Goal: Transaction & Acquisition: Purchase product/service

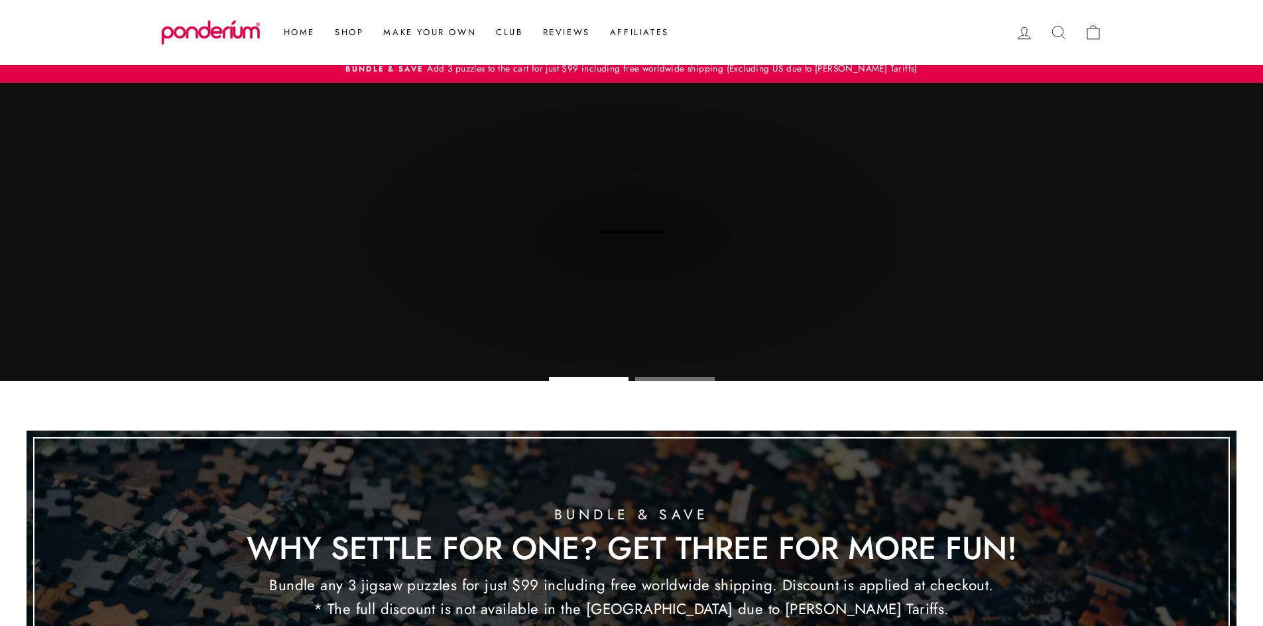
click at [1038, 486] on div "Bundle & Save Why Settle for One? Get Three for More Fun! Bundle any 3 jigsaw p…" at bounding box center [631, 583] width 813 height 195
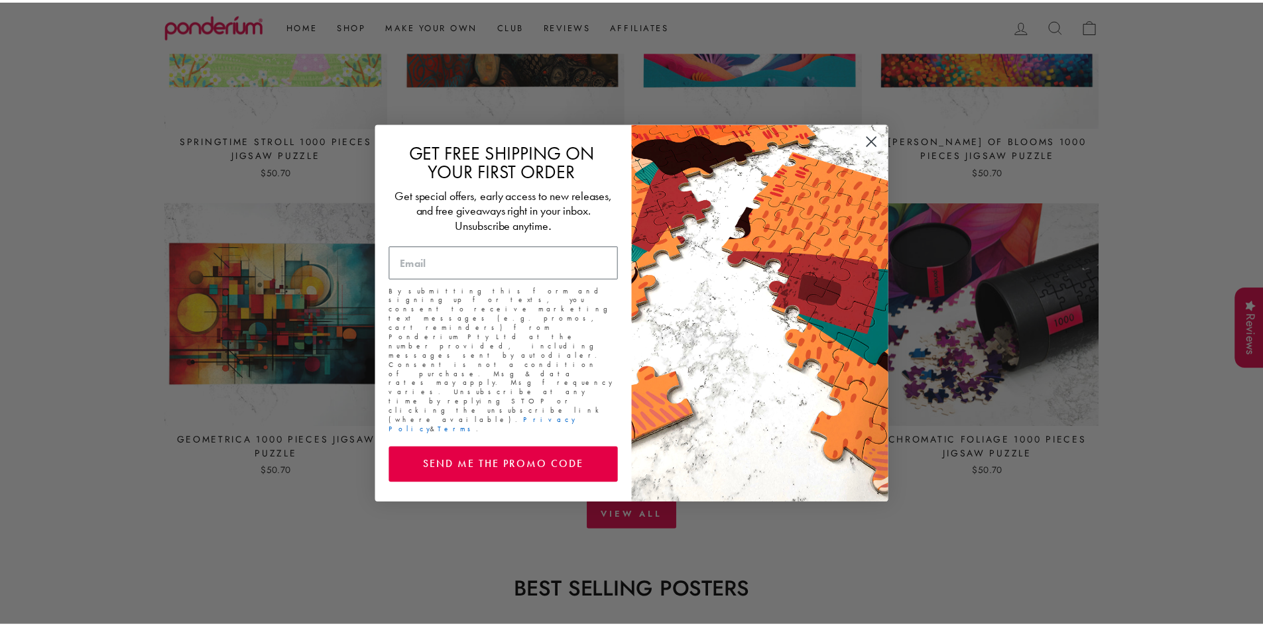
scroll to position [1953, 0]
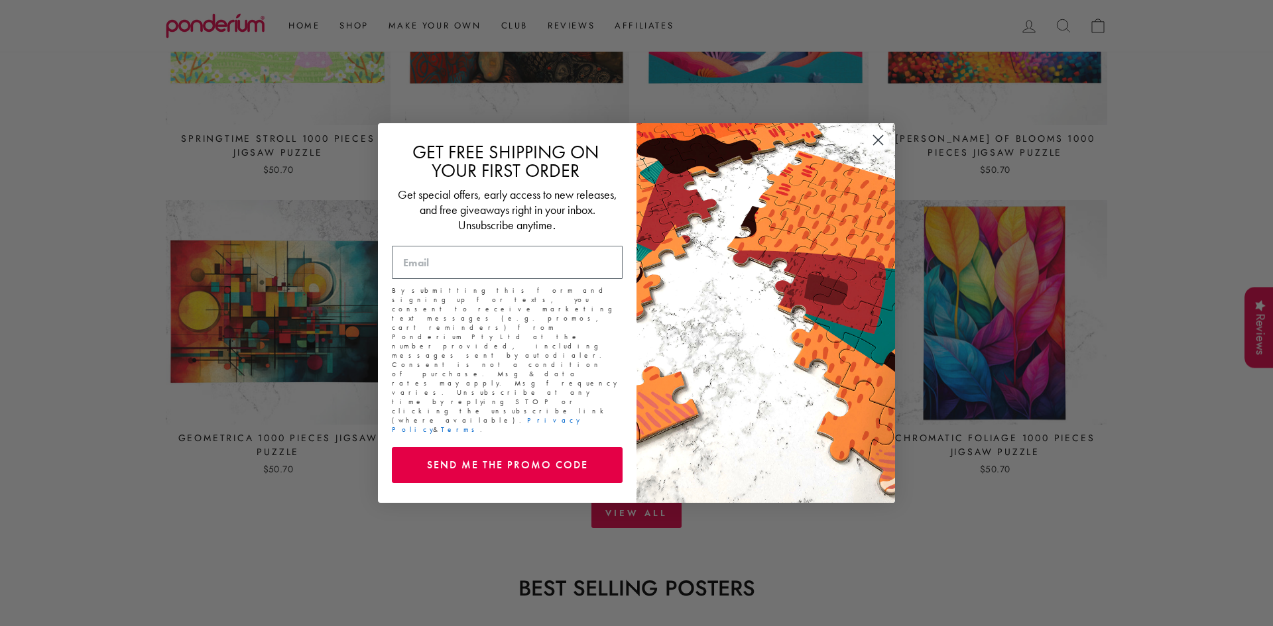
click at [874, 151] on circle "Close dialog" at bounding box center [878, 140] width 22 height 22
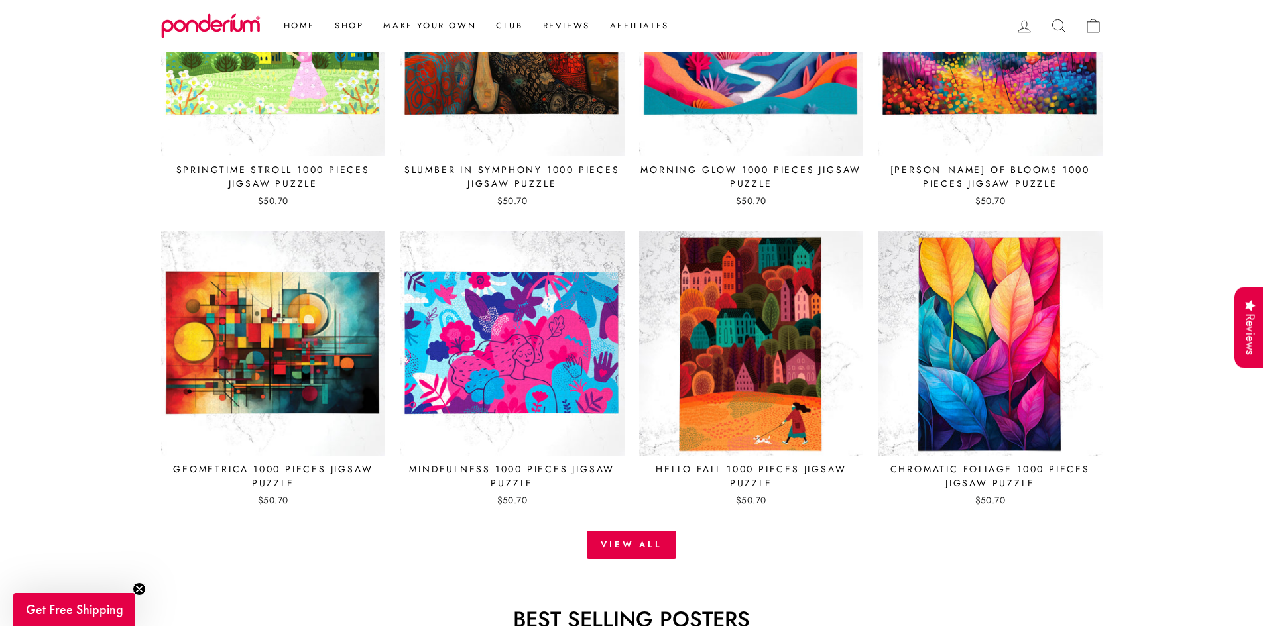
scroll to position [1858, 0]
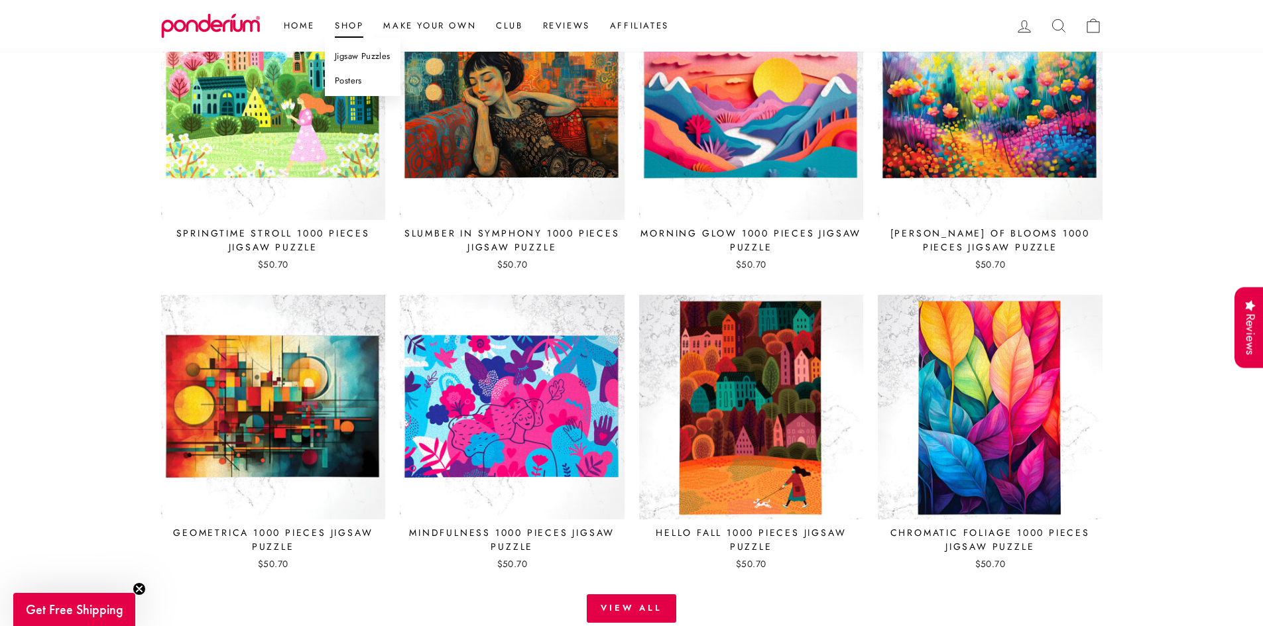
click at [355, 56] on link "Jigsaw Puzzles" at bounding box center [363, 56] width 76 height 25
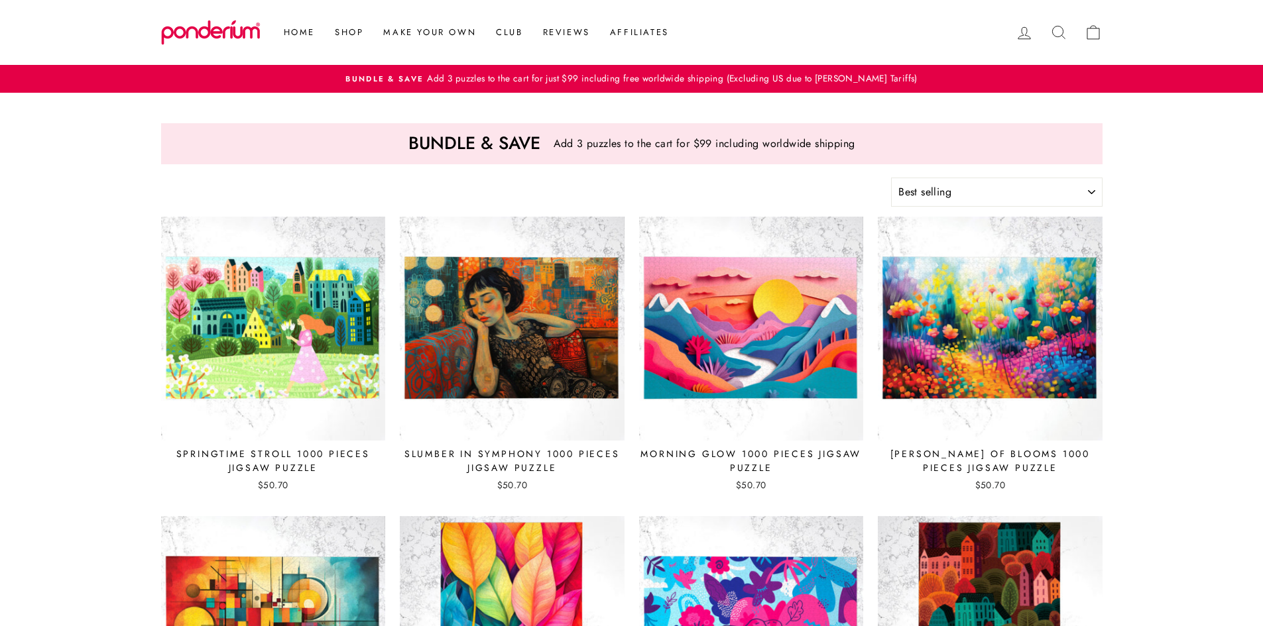
select select "best-selling"
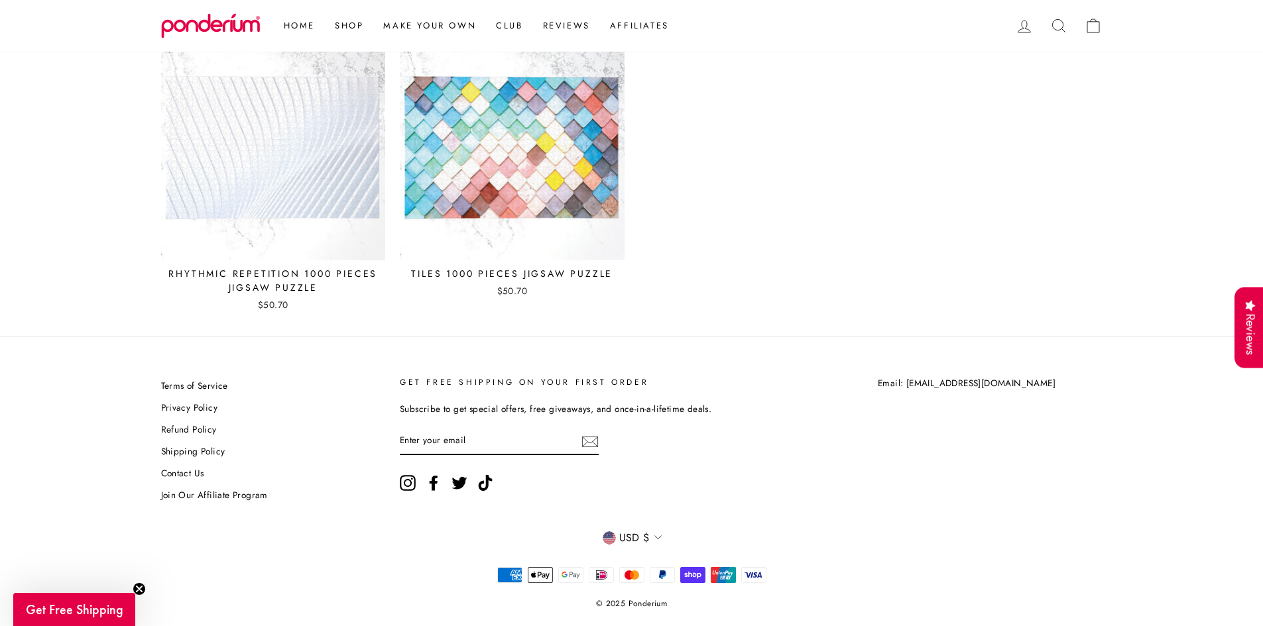
scroll to position [5917, 0]
